Goal: Transaction & Acquisition: Subscribe to service/newsletter

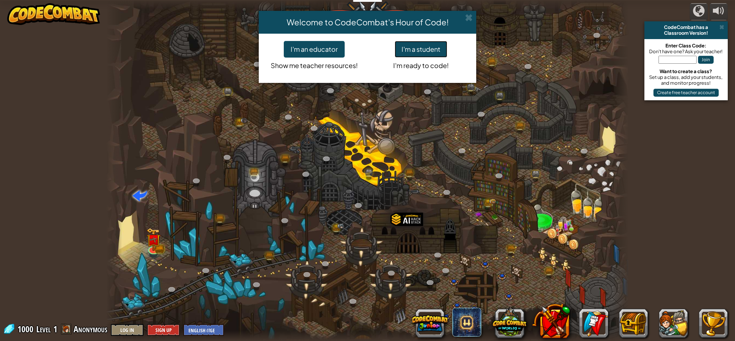
click at [427, 43] on button "I'm a student" at bounding box center [420, 49] width 53 height 17
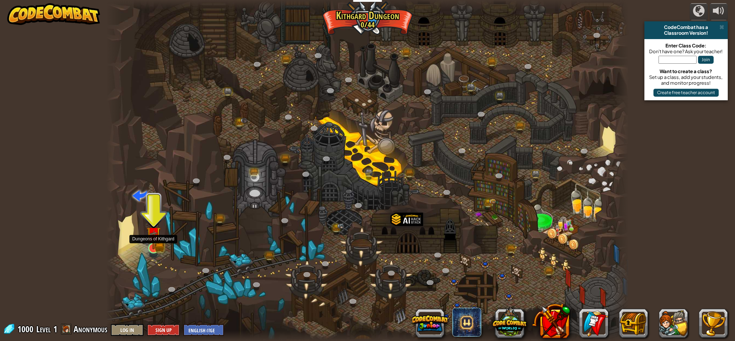
click at [155, 246] on img at bounding box center [153, 233] width 14 height 31
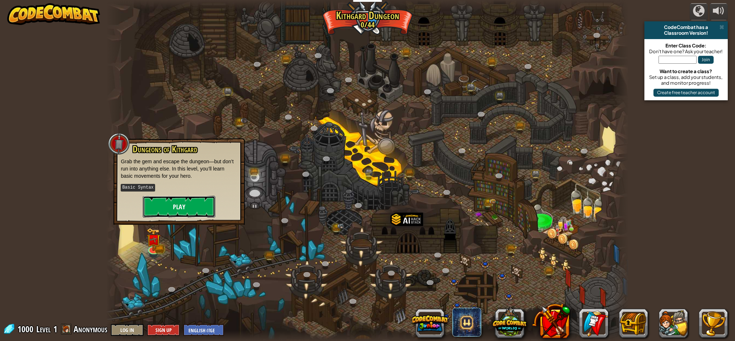
click at [181, 200] on button "Play" at bounding box center [179, 207] width 72 height 22
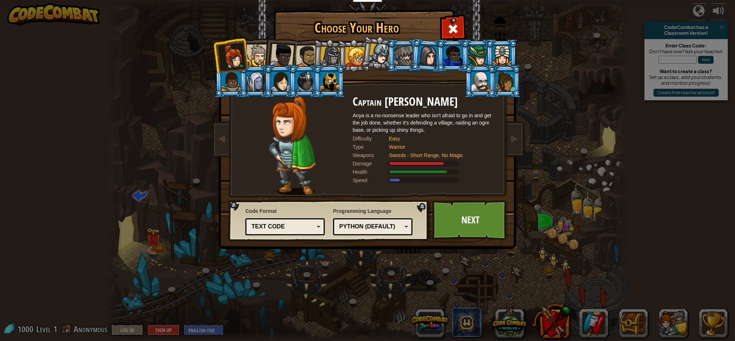
click at [333, 81] on div at bounding box center [329, 82] width 19 height 20
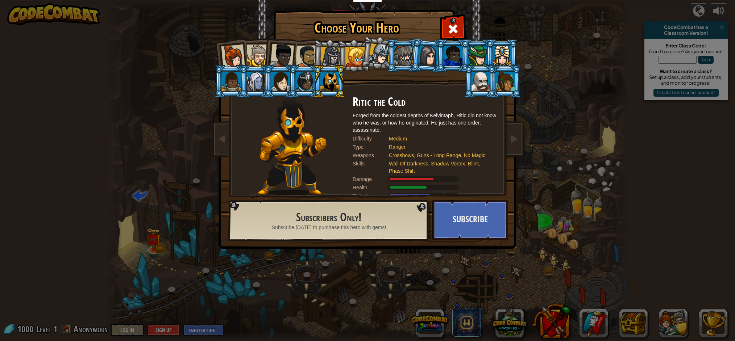
click at [330, 56] on div at bounding box center [330, 57] width 21 height 21
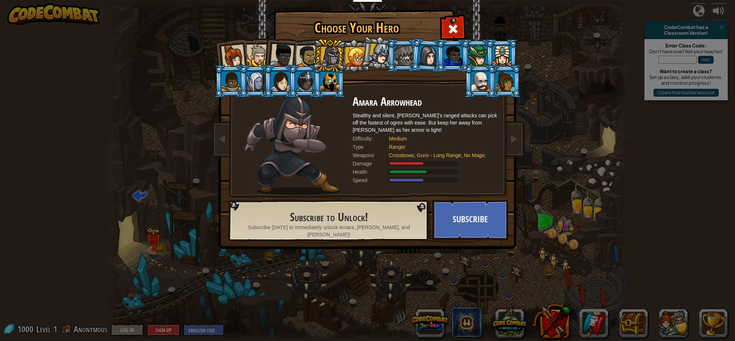
click at [335, 77] on div at bounding box center [329, 82] width 19 height 20
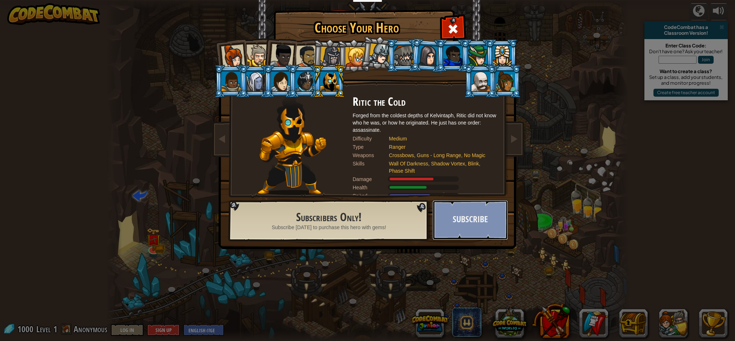
click at [459, 228] on button "Subscribe" at bounding box center [470, 220] width 76 height 40
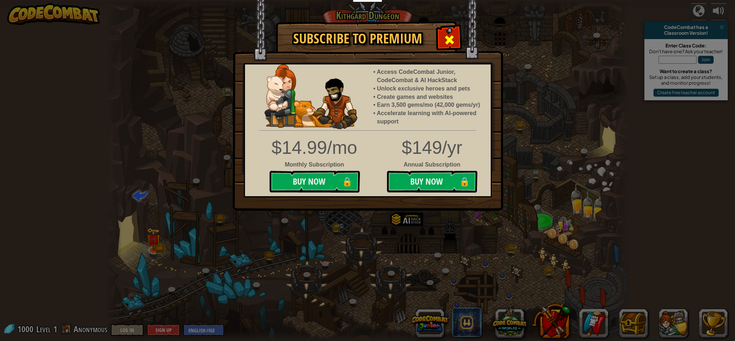
click at [455, 32] on div at bounding box center [449, 39] width 23 height 23
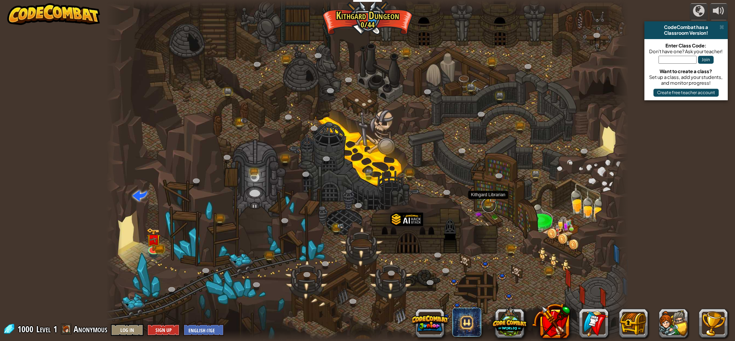
click at [483, 205] on link at bounding box center [488, 205] width 14 height 14
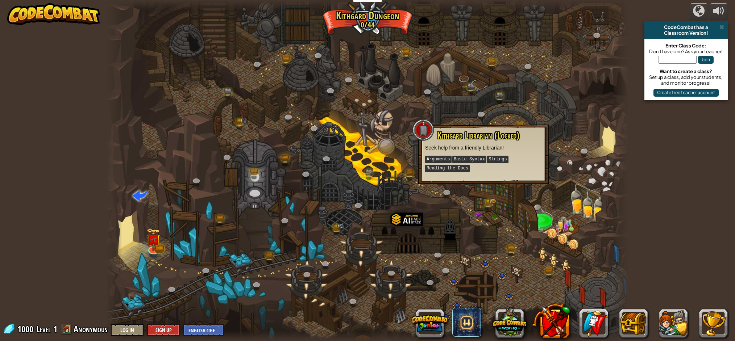
drag, startPoint x: 453, startPoint y: 168, endPoint x: 472, endPoint y: 162, distance: 20.6
click at [457, 167] on kbd "Reading the Docs" at bounding box center [447, 169] width 45 height 8
drag, startPoint x: 461, startPoint y: 168, endPoint x: 477, endPoint y: 171, distance: 15.5
click at [477, 171] on p "Arguments Basic Syntax Strings Reading the Docs" at bounding box center [483, 164] width 117 height 18
drag, startPoint x: 568, startPoint y: 179, endPoint x: 576, endPoint y: 178, distance: 8.1
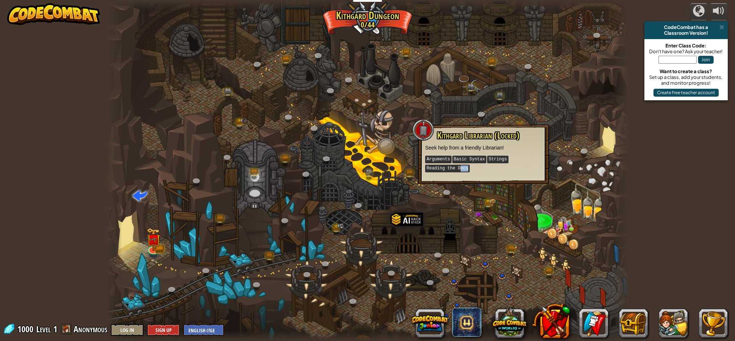
click at [570, 179] on div at bounding box center [367, 170] width 522 height 341
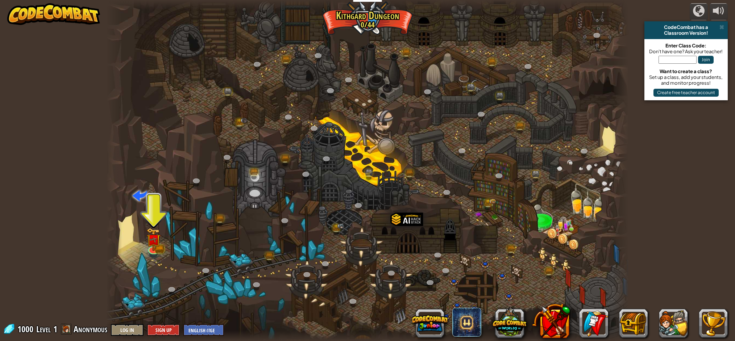
click at [600, 142] on div at bounding box center [367, 170] width 522 height 341
click at [157, 244] on img at bounding box center [153, 233] width 14 height 31
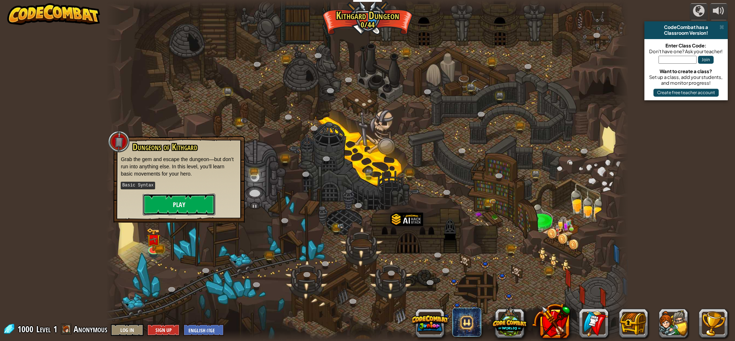
click at [190, 203] on button "Play" at bounding box center [179, 205] width 72 height 22
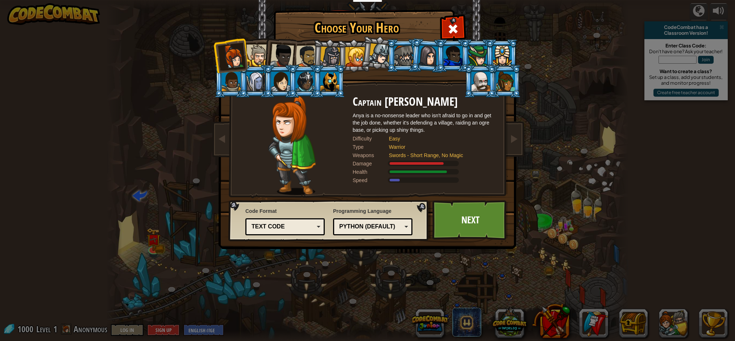
click at [406, 54] on div at bounding box center [403, 56] width 19 height 20
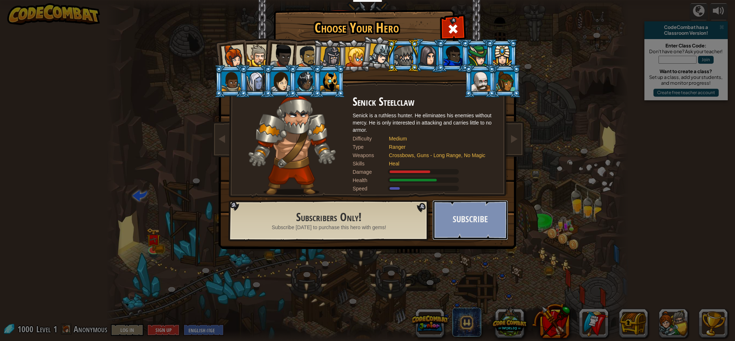
click at [476, 225] on button "Subscribe" at bounding box center [470, 220] width 76 height 40
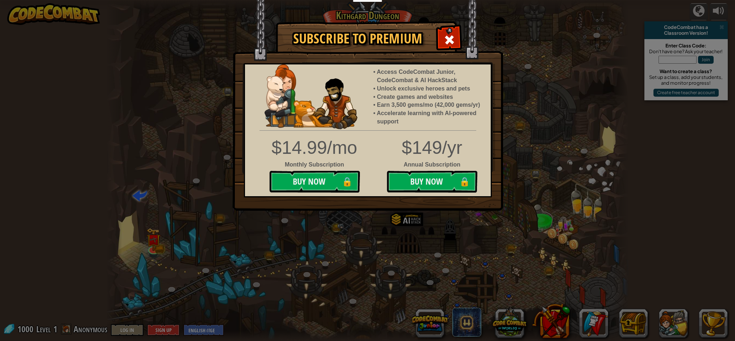
drag, startPoint x: 681, startPoint y: 330, endPoint x: 597, endPoint y: 321, distance: 84.9
click at [578, 326] on div "Subscribe to Premium Access CodeCombat Junior, CodeCombat & AI HackStack Unlock…" at bounding box center [367, 170] width 735 height 341
drag, startPoint x: 586, startPoint y: 322, endPoint x: 510, endPoint y: 313, distance: 76.6
click at [510, 315] on div "Subscribe to Premium Access CodeCombat Junior, CodeCombat & AI HackStack Unlock…" at bounding box center [367, 170] width 735 height 341
click at [451, 37] on span at bounding box center [449, 40] width 12 height 12
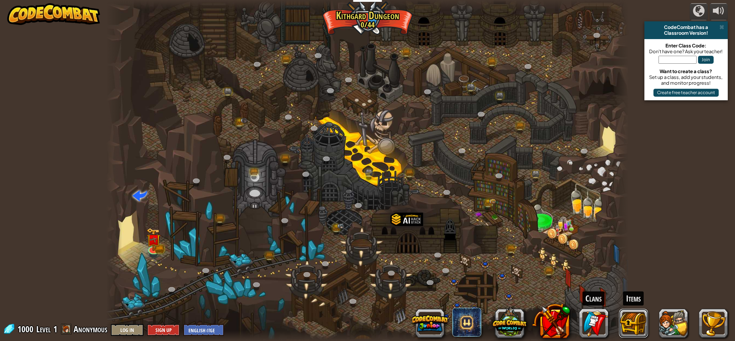
drag, startPoint x: 636, startPoint y: 322, endPoint x: 612, endPoint y: 319, distance: 23.6
click at [599, 321] on div "Clans Items" at bounding box center [573, 323] width 308 height 29
click at [709, 325] on button at bounding box center [712, 323] width 29 height 29
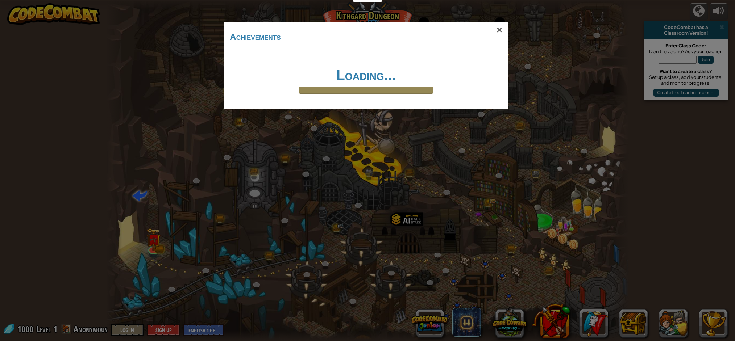
click at [421, 82] on h1 "Loading..." at bounding box center [366, 75] width 268 height 15
drag, startPoint x: 425, startPoint y: 110, endPoint x: 449, endPoint y: 137, distance: 36.5
click at [449, 137] on div "× Achievements Loading... Reticulating Splines... Loading..." at bounding box center [367, 170] width 735 height 341
drag, startPoint x: 647, startPoint y: 156, endPoint x: 665, endPoint y: 132, distance: 30.2
click at [658, 143] on div "× Achievements Loading... Reticulating Splines... Loading..." at bounding box center [367, 170] width 735 height 341
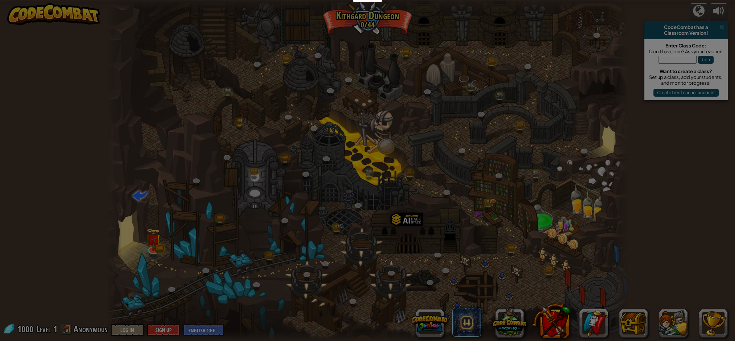
drag, startPoint x: 668, startPoint y: 122, endPoint x: 669, endPoint y: 99, distance: 22.5
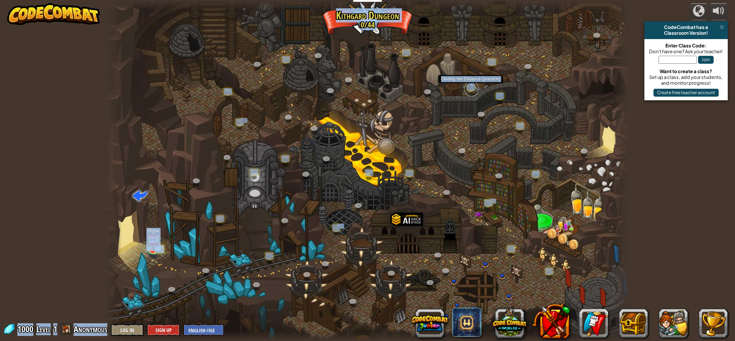
click at [465, 87] on link at bounding box center [471, 89] width 14 height 14
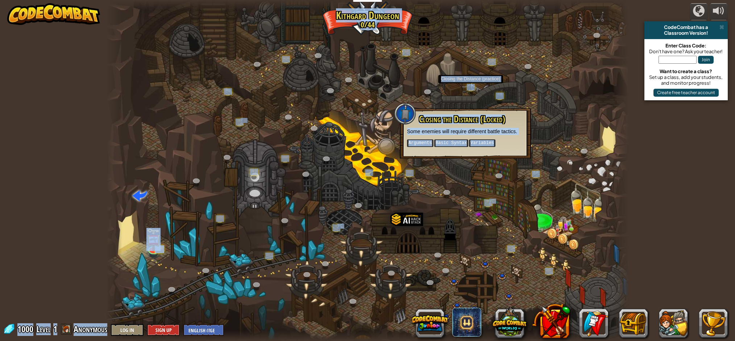
click at [447, 145] on kbd "Basic Syntax" at bounding box center [451, 143] width 34 height 8
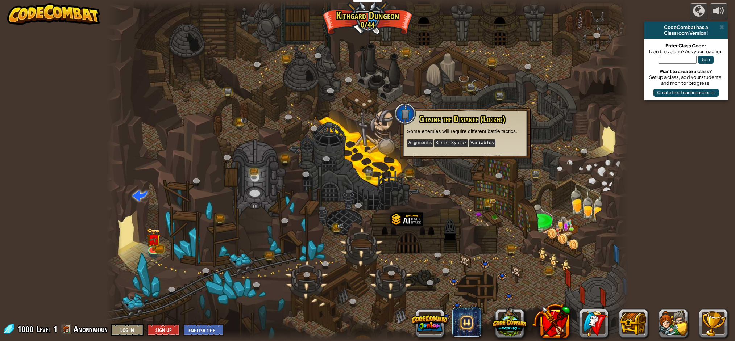
drag, startPoint x: 453, startPoint y: 145, endPoint x: 476, endPoint y: 143, distance: 22.9
click at [453, 145] on kbd "Basic Syntax" at bounding box center [451, 143] width 34 height 8
click at [478, 144] on kbd "Variables" at bounding box center [482, 143] width 26 height 8
click at [481, 141] on kbd "Variables" at bounding box center [482, 143] width 26 height 8
click at [543, 305] on button at bounding box center [550, 321] width 38 height 38
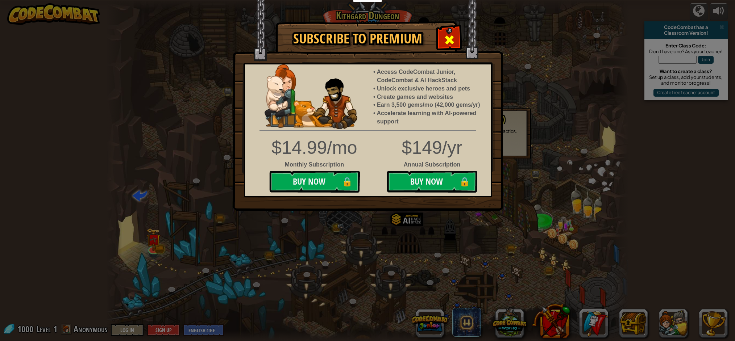
click at [450, 39] on span at bounding box center [449, 40] width 12 height 12
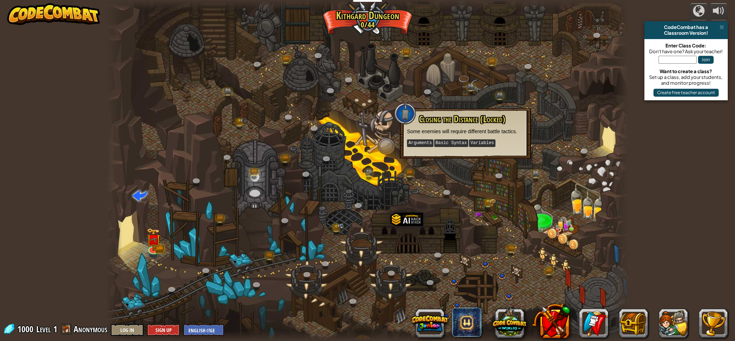
drag, startPoint x: 543, startPoint y: 221, endPoint x: 546, endPoint y: 218, distance: 3.9
click at [543, 220] on div at bounding box center [367, 170] width 522 height 341
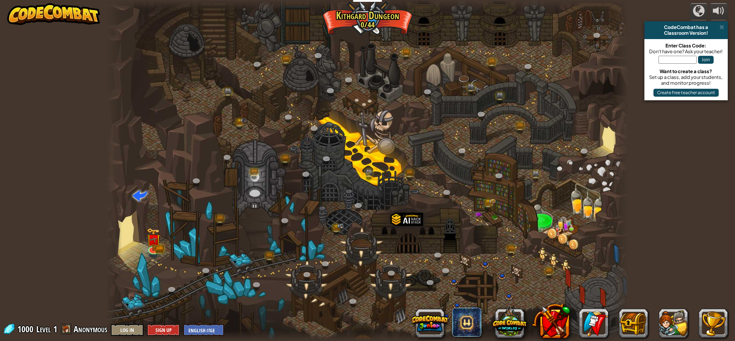
click at [556, 212] on div at bounding box center [367, 170] width 522 height 341
drag, startPoint x: 550, startPoint y: 228, endPoint x: 555, endPoint y: 225, distance: 5.7
click at [551, 227] on div at bounding box center [367, 170] width 522 height 341
drag, startPoint x: 555, startPoint y: 225, endPoint x: 543, endPoint y: 222, distance: 12.0
click at [543, 222] on div at bounding box center [367, 170] width 522 height 341
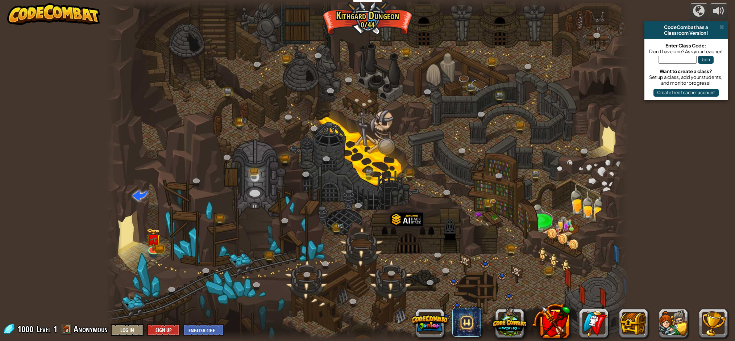
click at [543, 222] on div at bounding box center [367, 170] width 522 height 341
click at [543, 221] on div at bounding box center [367, 170] width 522 height 341
click at [544, 223] on div at bounding box center [367, 170] width 522 height 341
drag, startPoint x: 542, startPoint y: 221, endPoint x: 540, endPoint y: 227, distance: 5.9
click at [540, 225] on div at bounding box center [367, 170] width 522 height 341
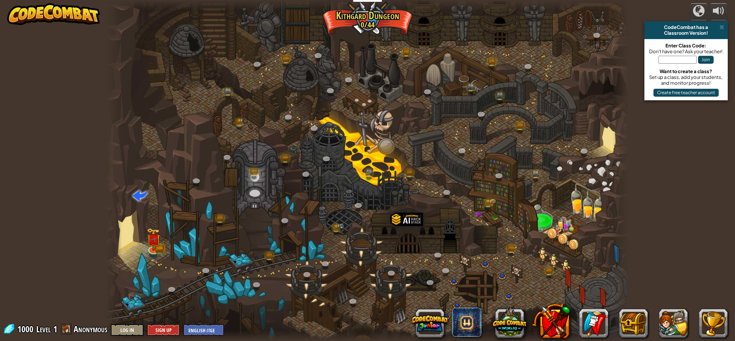
click at [541, 232] on div at bounding box center [367, 170] width 522 height 341
click at [543, 231] on div at bounding box center [367, 170] width 522 height 341
drag, startPoint x: 548, startPoint y: 231, endPoint x: 560, endPoint y: 218, distance: 18.4
click at [551, 228] on div at bounding box center [367, 170] width 522 height 341
drag, startPoint x: 563, startPoint y: 218, endPoint x: 562, endPoint y: 206, distance: 12.0
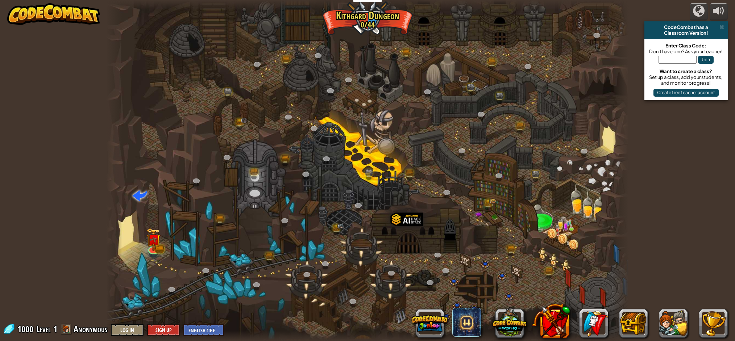
click at [563, 215] on div at bounding box center [367, 170] width 522 height 341
click at [562, 206] on div at bounding box center [367, 170] width 522 height 341
click at [561, 205] on div at bounding box center [367, 170] width 522 height 341
drag, startPoint x: 561, startPoint y: 205, endPoint x: 557, endPoint y: 204, distance: 3.7
click at [560, 205] on div at bounding box center [367, 170] width 522 height 341
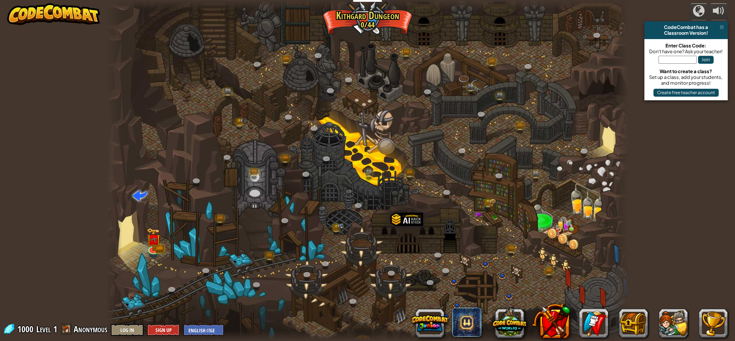
click at [557, 204] on div at bounding box center [367, 170] width 522 height 341
click at [229, 93] on link at bounding box center [228, 94] width 14 height 14
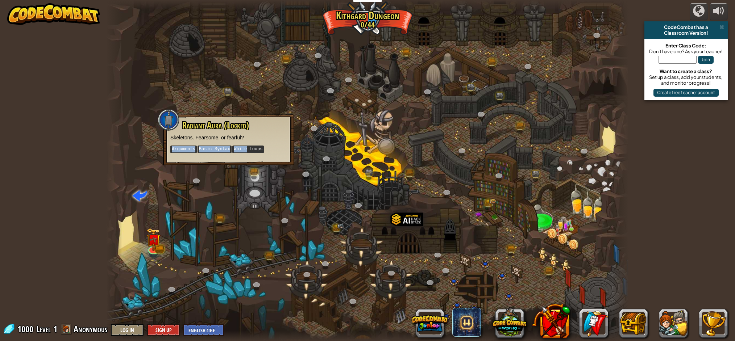
drag, startPoint x: 244, startPoint y: 142, endPoint x: 246, endPoint y: 147, distance: 4.5
click at [246, 147] on div "Radiant Aura (Locked) Skeletons. Fearsome, or fearful? Arguments Basic Syntax W…" at bounding box center [228, 137] width 117 height 33
click at [244, 156] on div "Radiant Aura (Locked) Skeletons. Fearsome, or fearful? Arguments Basic Syntax W…" at bounding box center [228, 139] width 131 height 50
click at [247, 160] on div "Radiant Aura (Locked) Skeletons. Fearsome, or fearful? Arguments Basic Syntax W…" at bounding box center [228, 139] width 131 height 50
click at [249, 163] on div "Radiant Aura (Locked) Skeletons. Fearsome, or fearful? Arguments Basic Syntax W…" at bounding box center [228, 139] width 131 height 50
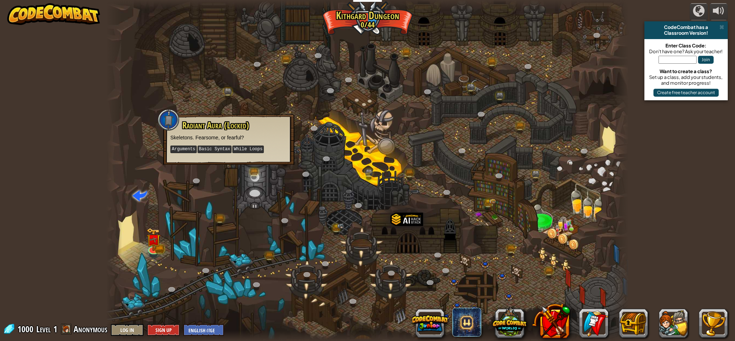
click at [247, 158] on div "Radiant Aura (Locked) Skeletons. Fearsome, or fearful? Arguments Basic Syntax W…" at bounding box center [228, 139] width 131 height 50
drag, startPoint x: 256, startPoint y: 152, endPoint x: 196, endPoint y: 138, distance: 61.4
click at [217, 140] on div "Radiant Aura (Locked) Skeletons. Fearsome, or fearful? Arguments Basic Syntax W…" at bounding box center [228, 137] width 117 height 33
drag, startPoint x: 196, startPoint y: 139, endPoint x: 209, endPoint y: 137, distance: 12.5
click at [202, 138] on p "Skeletons. Fearsome, or fearful?" at bounding box center [228, 137] width 117 height 7
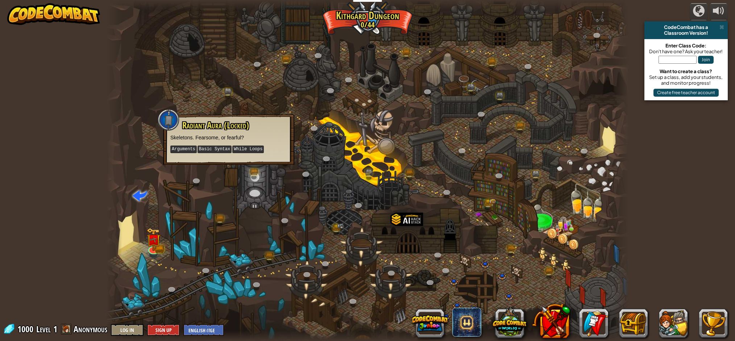
click at [209, 137] on p "Skeletons. Fearsome, or fearful?" at bounding box center [228, 137] width 117 height 7
drag, startPoint x: 225, startPoint y: 144, endPoint x: 260, endPoint y: 98, distance: 57.6
click at [238, 137] on div "Radiant Aura (Locked) Skeletons. Fearsome, or fearful? Arguments Basic Syntax W…" at bounding box center [228, 137] width 117 height 33
drag, startPoint x: 284, startPoint y: 26, endPoint x: 328, endPoint y: 16, distance: 45.3
click at [310, 18] on div at bounding box center [367, 170] width 522 height 341
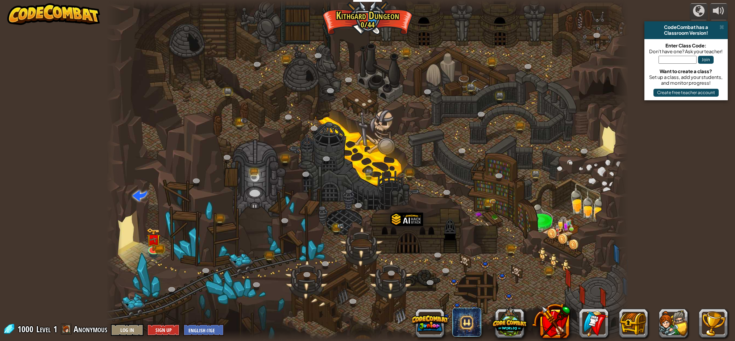
drag, startPoint x: 333, startPoint y: 20, endPoint x: 348, endPoint y: 26, distance: 16.7
click at [348, 26] on div at bounding box center [367, 170] width 522 height 341
click at [155, 242] on img at bounding box center [153, 233] width 14 height 31
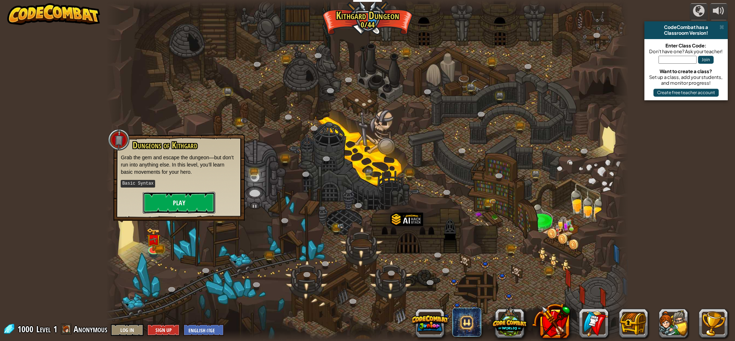
click at [178, 204] on button "Play" at bounding box center [179, 203] width 72 height 22
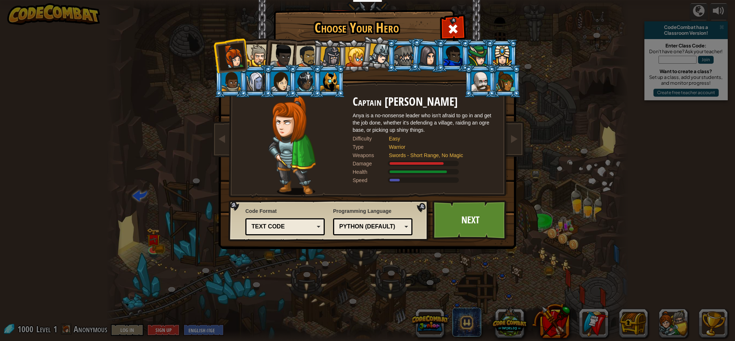
click at [303, 86] on div at bounding box center [305, 82] width 19 height 20
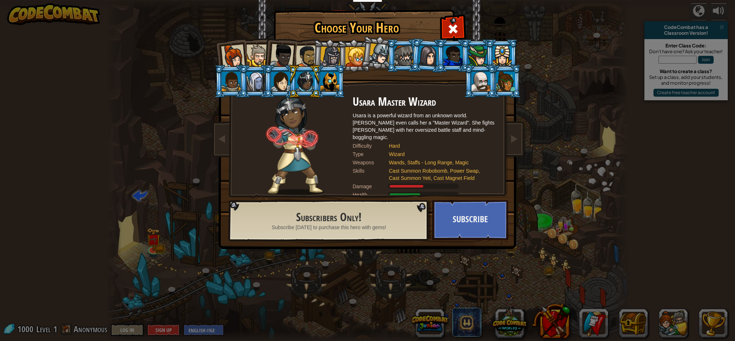
click at [259, 83] on div at bounding box center [255, 82] width 19 height 20
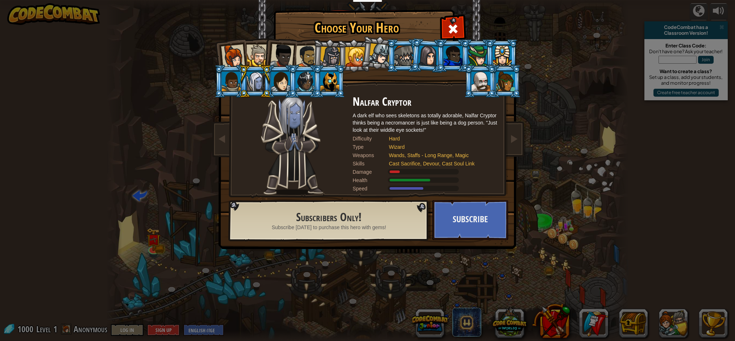
click at [327, 83] on div at bounding box center [329, 82] width 19 height 20
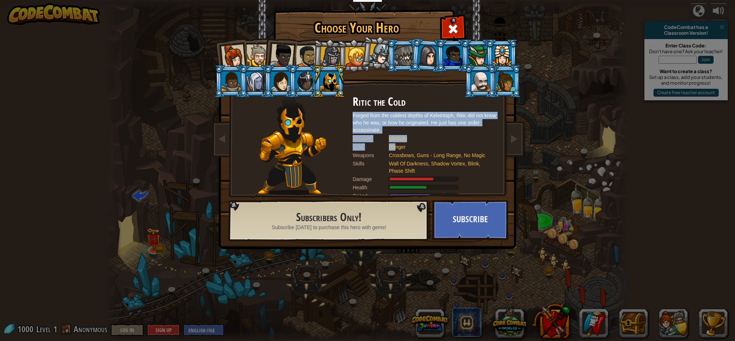
drag, startPoint x: 396, startPoint y: 148, endPoint x: 406, endPoint y: 133, distance: 18.3
click at [412, 108] on div "Ritic the Cold Forged from the coldest depths of Kelvintaph, [PERSON_NAME] did …" at bounding box center [424, 146] width 145 height 100
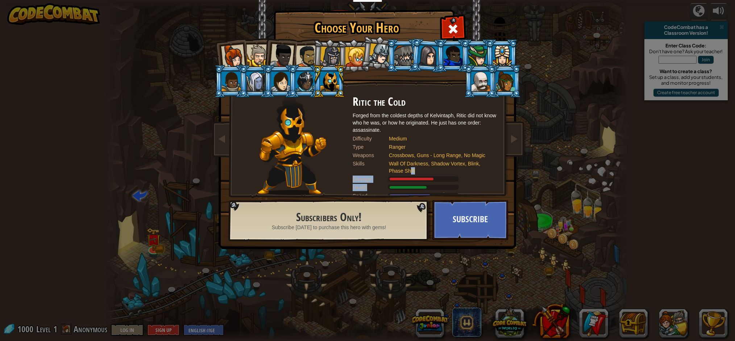
drag, startPoint x: 410, startPoint y: 173, endPoint x: 434, endPoint y: 188, distance: 28.5
click at [434, 188] on div "Ritic the Cold Forged from the coldest depths of Kelvintaph, [PERSON_NAME] did …" at bounding box center [424, 146] width 145 height 100
drag, startPoint x: 392, startPoint y: 187, endPoint x: 384, endPoint y: 177, distance: 13.1
click at [384, 178] on div "Ritic the Cold Forged from the coldest depths of Kelvintaph, [PERSON_NAME] did …" at bounding box center [424, 146] width 145 height 100
drag, startPoint x: 364, startPoint y: 189, endPoint x: 376, endPoint y: 193, distance: 12.4
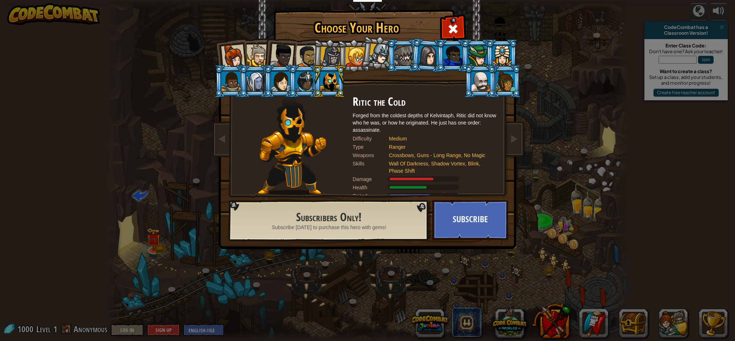
click at [366, 190] on div "Health" at bounding box center [370, 187] width 36 height 7
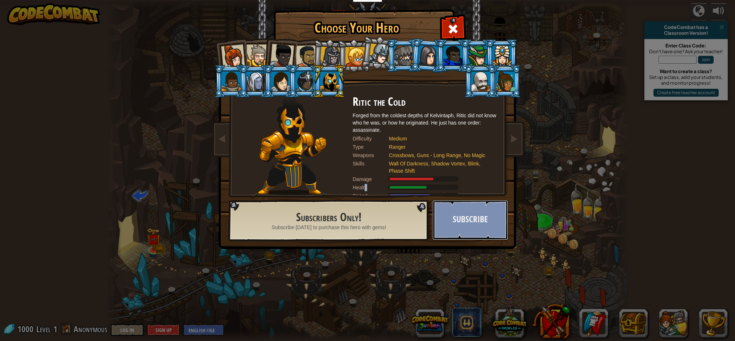
click at [490, 229] on button "Subscribe" at bounding box center [470, 220] width 76 height 40
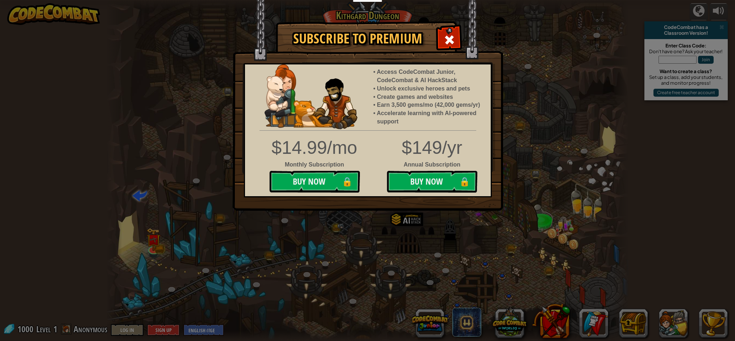
drag, startPoint x: 444, startPoint y: 34, endPoint x: 450, endPoint y: 37, distance: 6.6
click at [446, 34] on span at bounding box center [449, 40] width 12 height 12
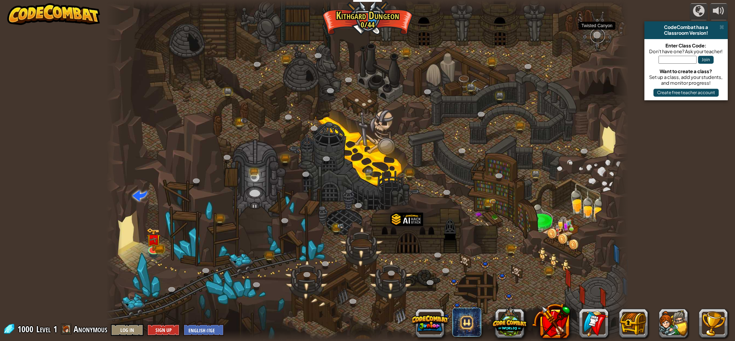
click at [596, 34] on link at bounding box center [597, 36] width 14 height 14
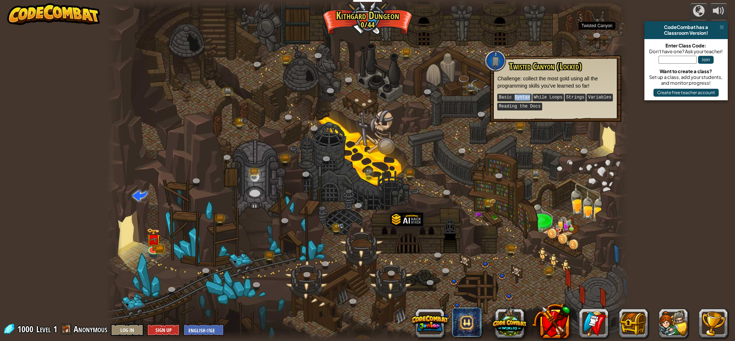
drag, startPoint x: 515, startPoint y: 100, endPoint x: 550, endPoint y: 101, distance: 34.8
click at [527, 101] on p "Basic Syntax While Loops Strings Variables Reading the Docs" at bounding box center [555, 102] width 117 height 18
click at [459, 329] on span at bounding box center [466, 322] width 29 height 29
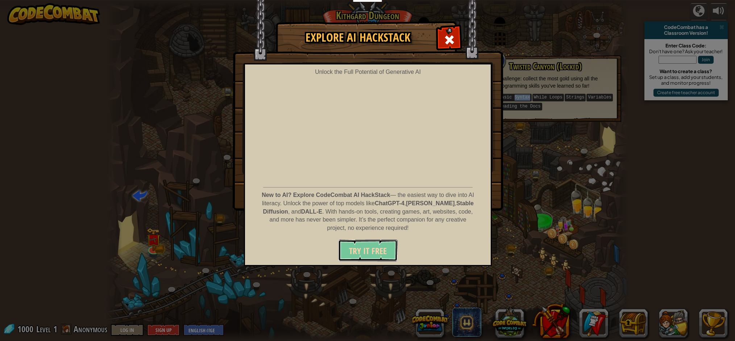
click at [377, 249] on span "Try It Free" at bounding box center [368, 251] width 38 height 12
